Goal: Transaction & Acquisition: Purchase product/service

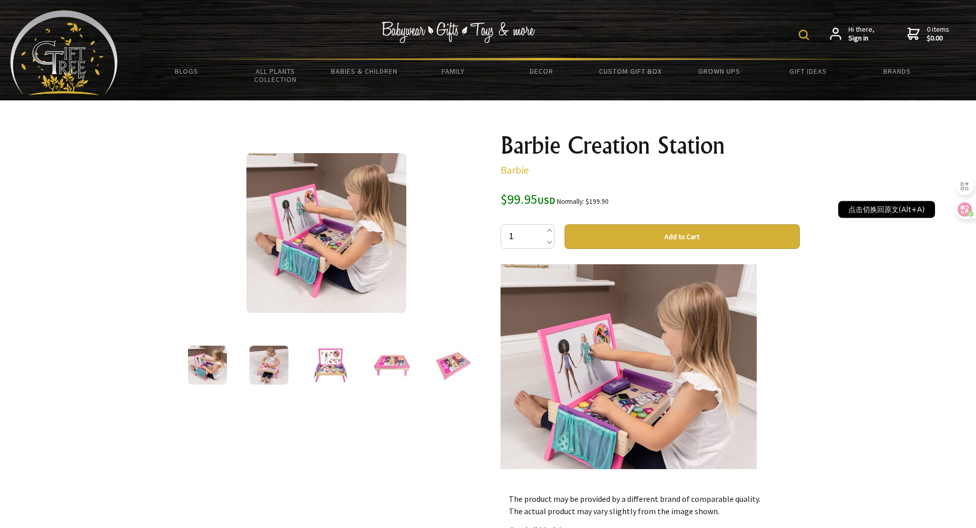
scroll to position [154, 0]
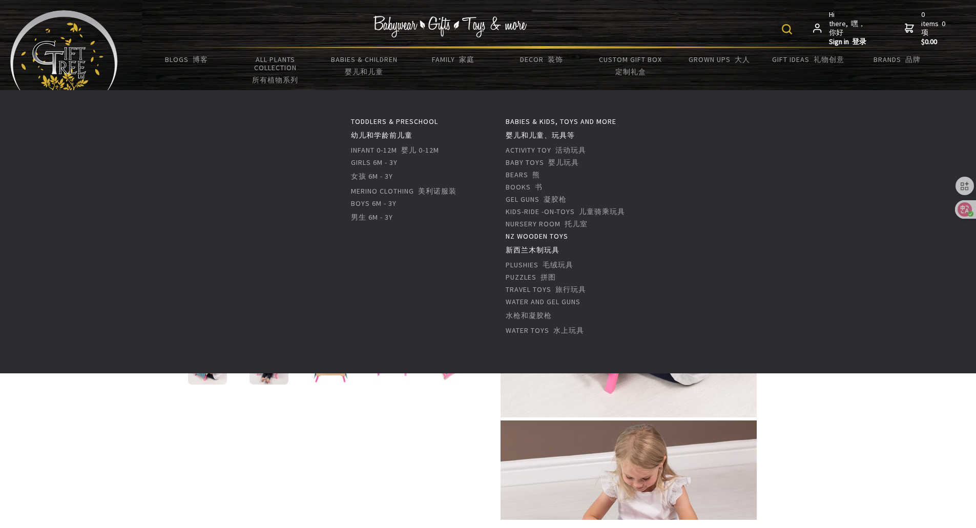
click at [553, 247] on font "新西兰木制玩具" at bounding box center [533, 249] width 54 height 9
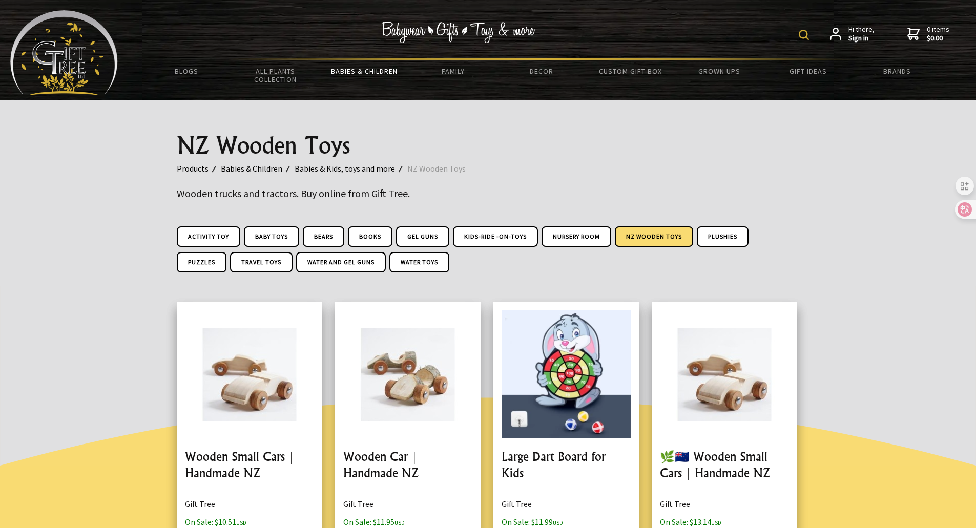
click at [803, 31] on img at bounding box center [804, 35] width 10 height 10
click at [769, 35] on input "text" at bounding box center [772, 33] width 84 height 17
type input "puzzle"
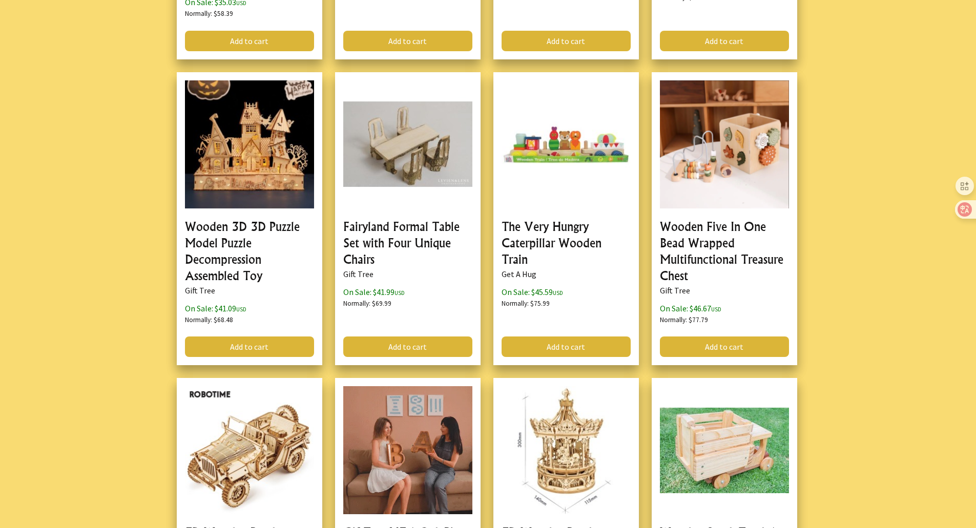
scroll to position [1845, 0]
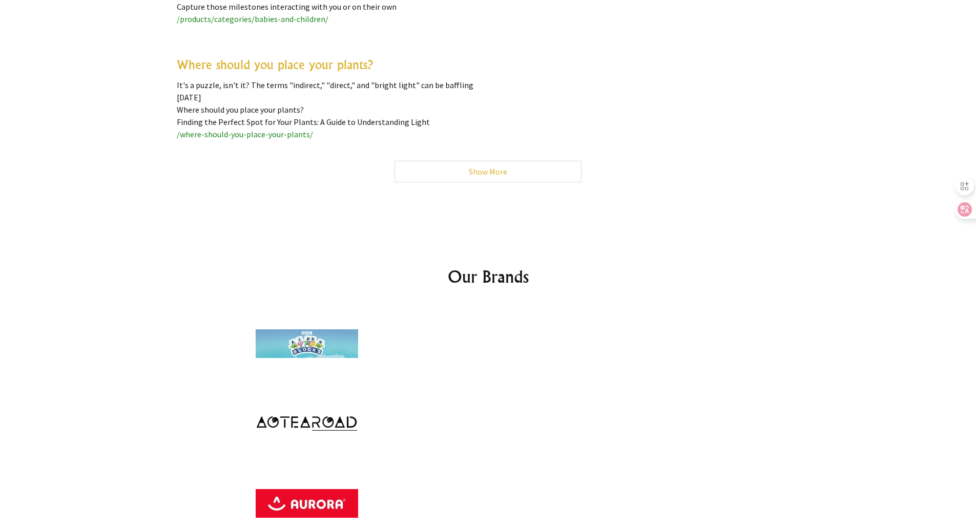
scroll to position [3998, 0]
